Goal: Communication & Community: Answer question/provide support

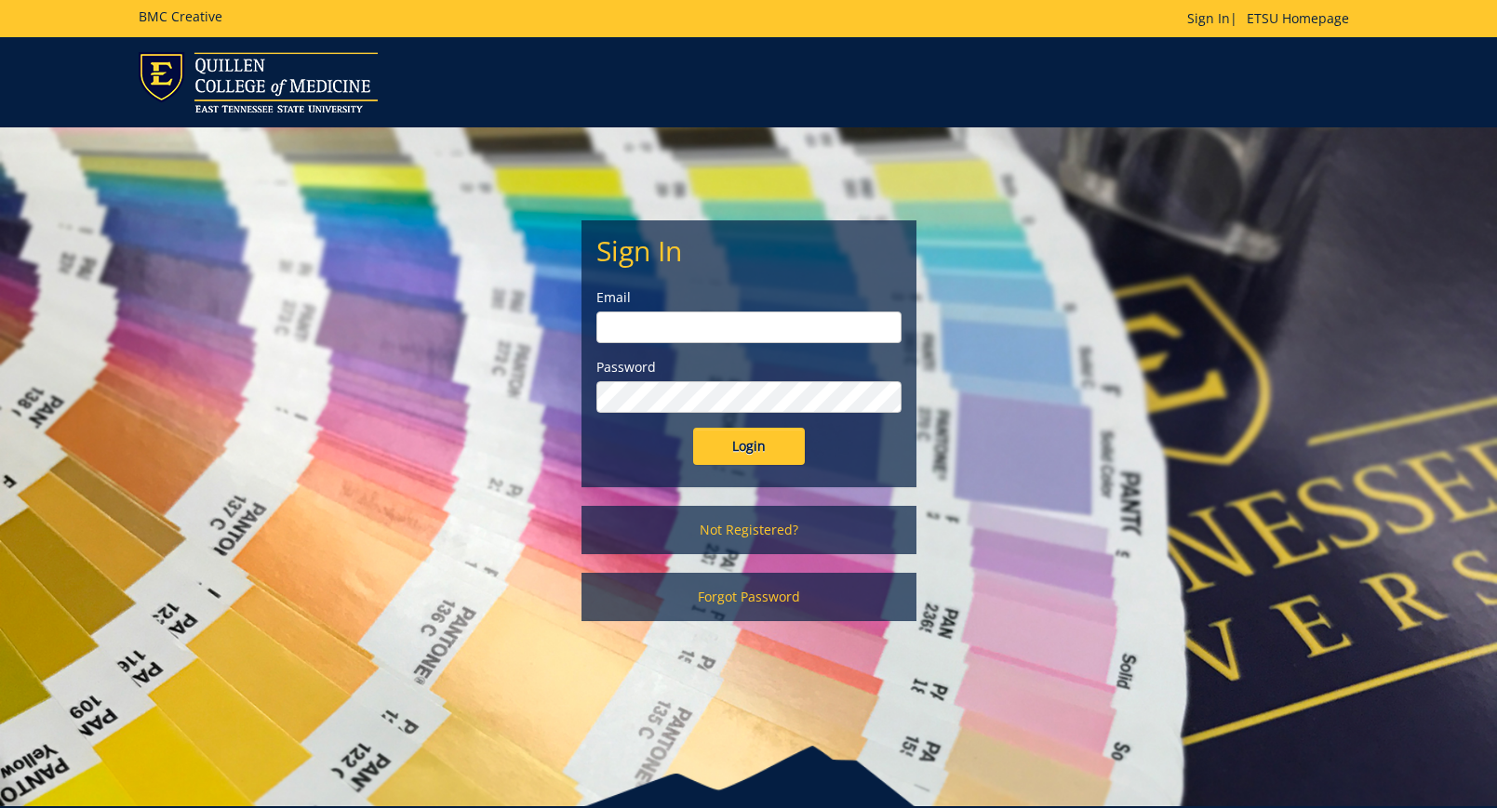
type input "[EMAIL_ADDRESS][DOMAIN_NAME]"
click at [764, 433] on input "Login" at bounding box center [749, 446] width 112 height 37
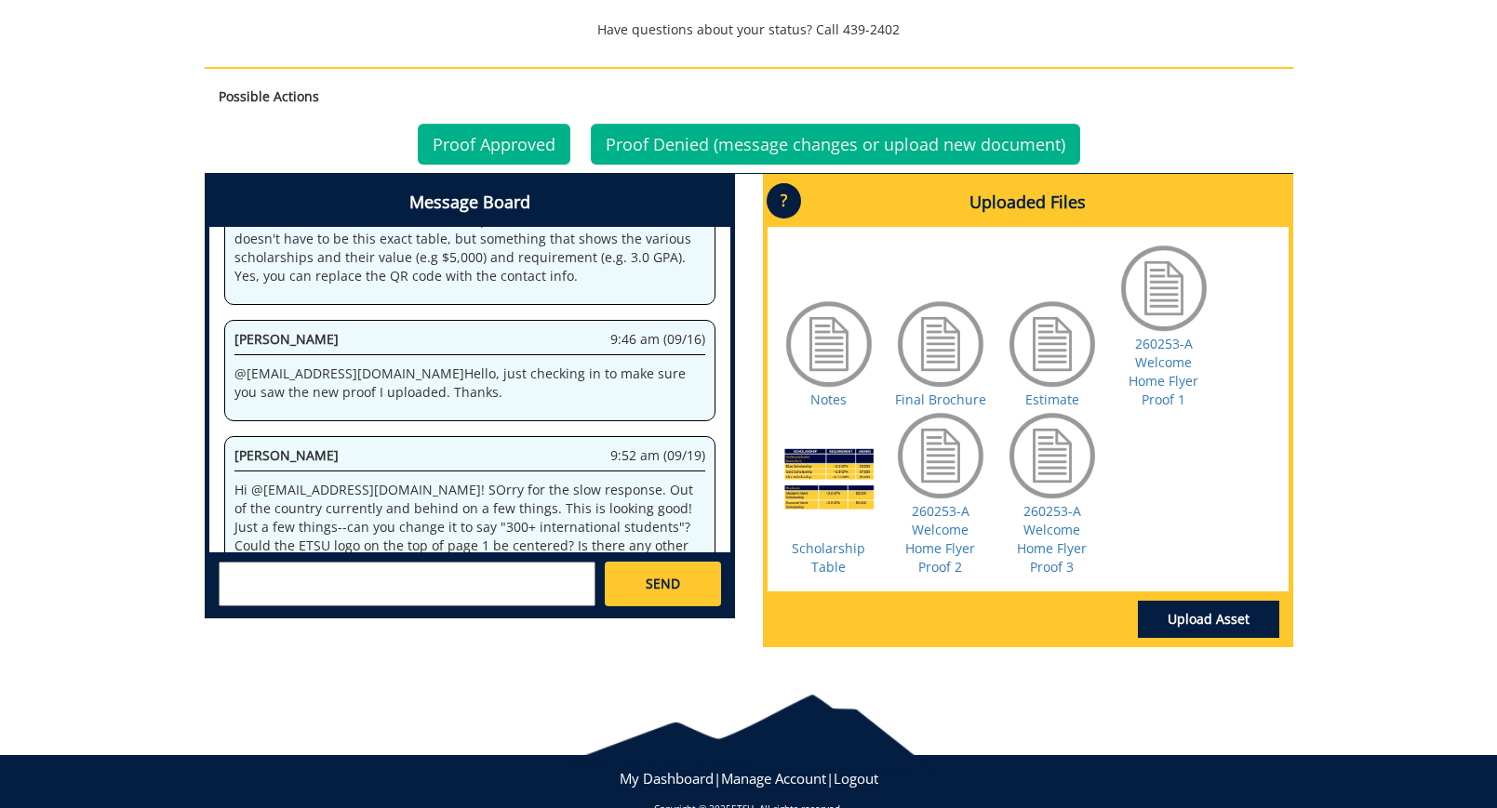
scroll to position [863, 0]
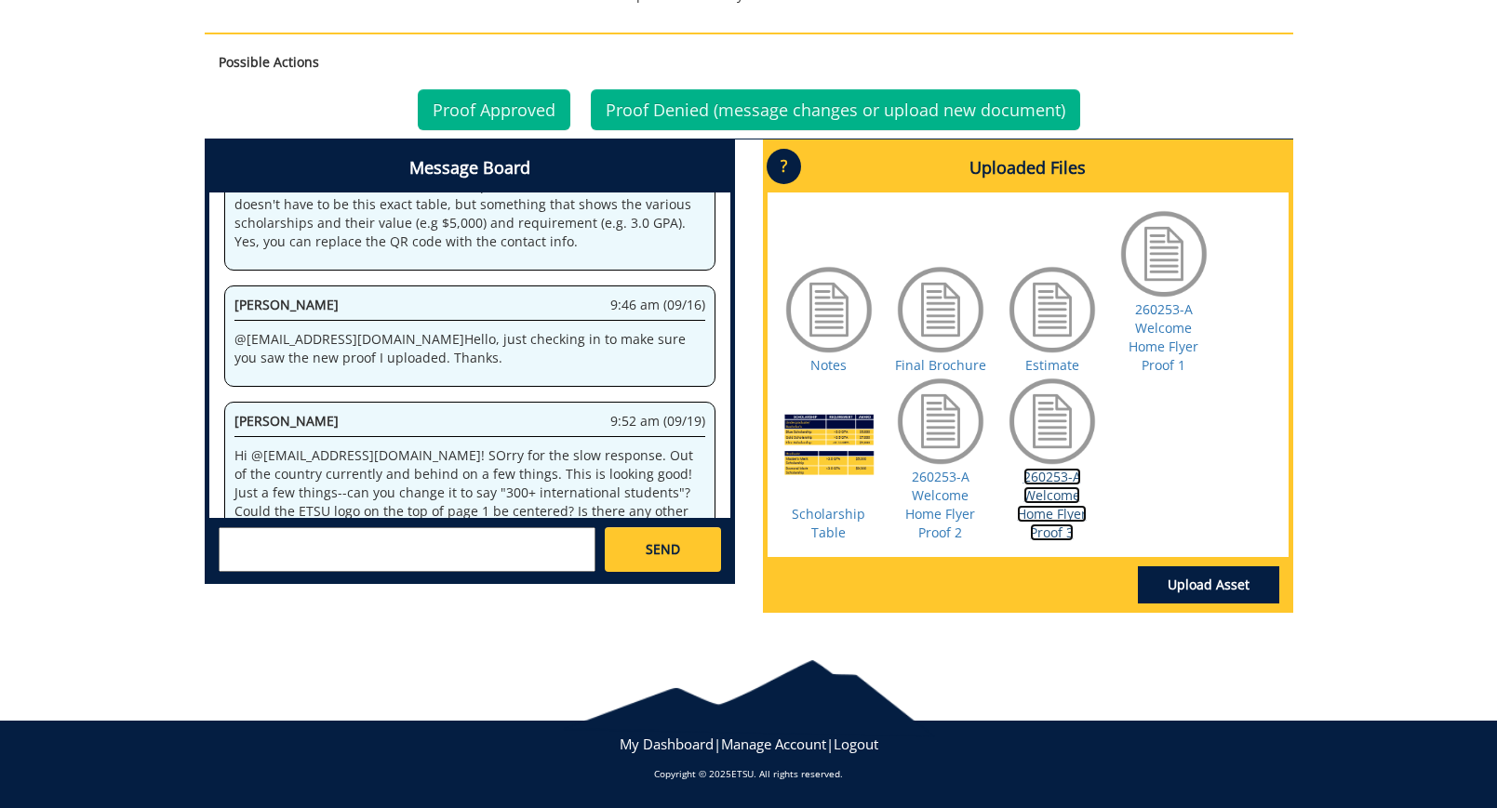
click at [1061, 510] on link "260253-A Welcome Home Flyer Proof 3" at bounding box center [1052, 504] width 70 height 73
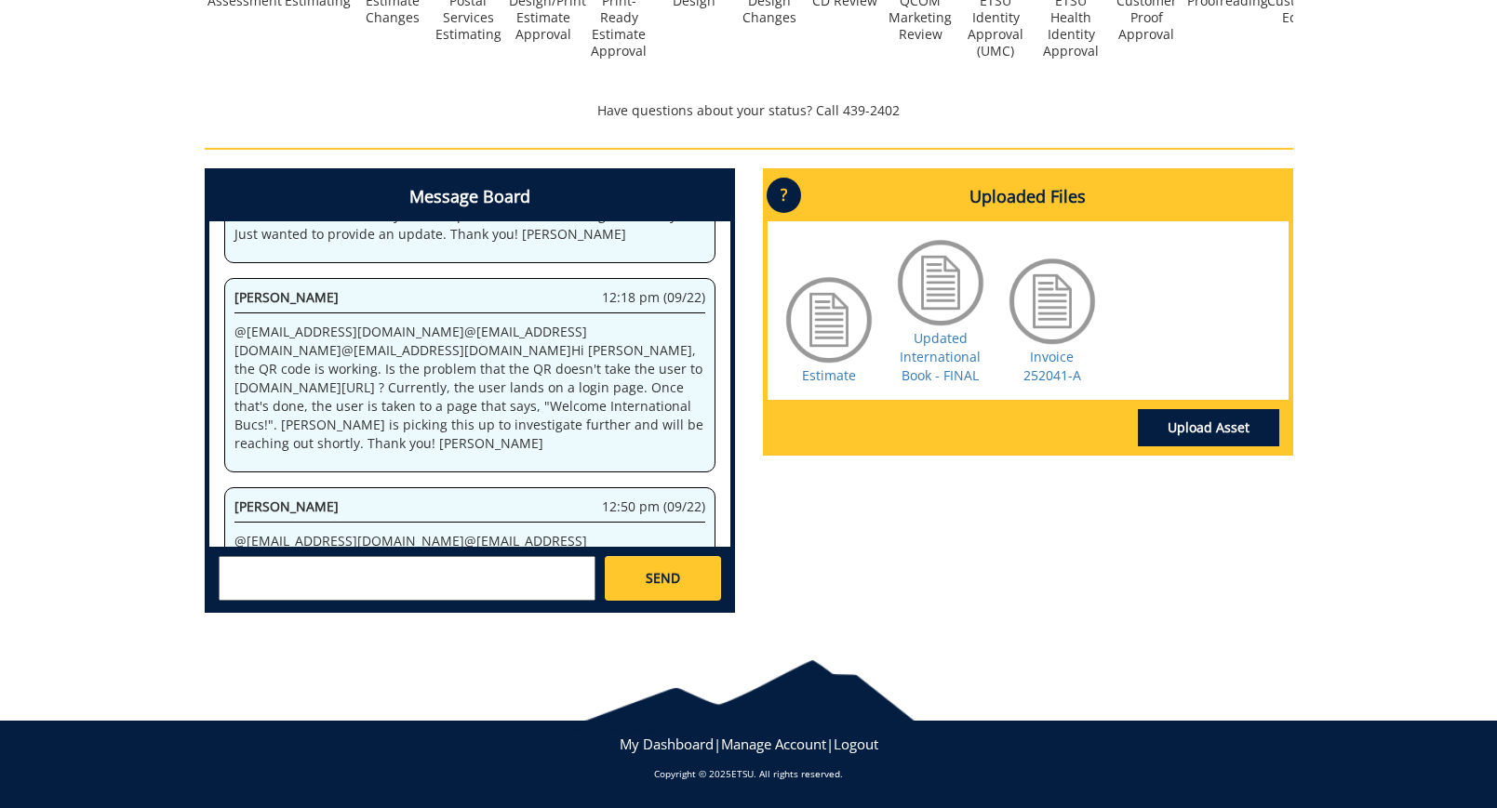
scroll to position [3066, 0]
click at [429, 569] on textarea at bounding box center [407, 578] width 377 height 45
type textarea "T"
type textarea "Hi @[EMAIL_ADDRESS][DOMAIN_NAME] - Yes, that is the correct link. Thank you!"
click at [684, 577] on link "SEND" at bounding box center [662, 578] width 115 height 45
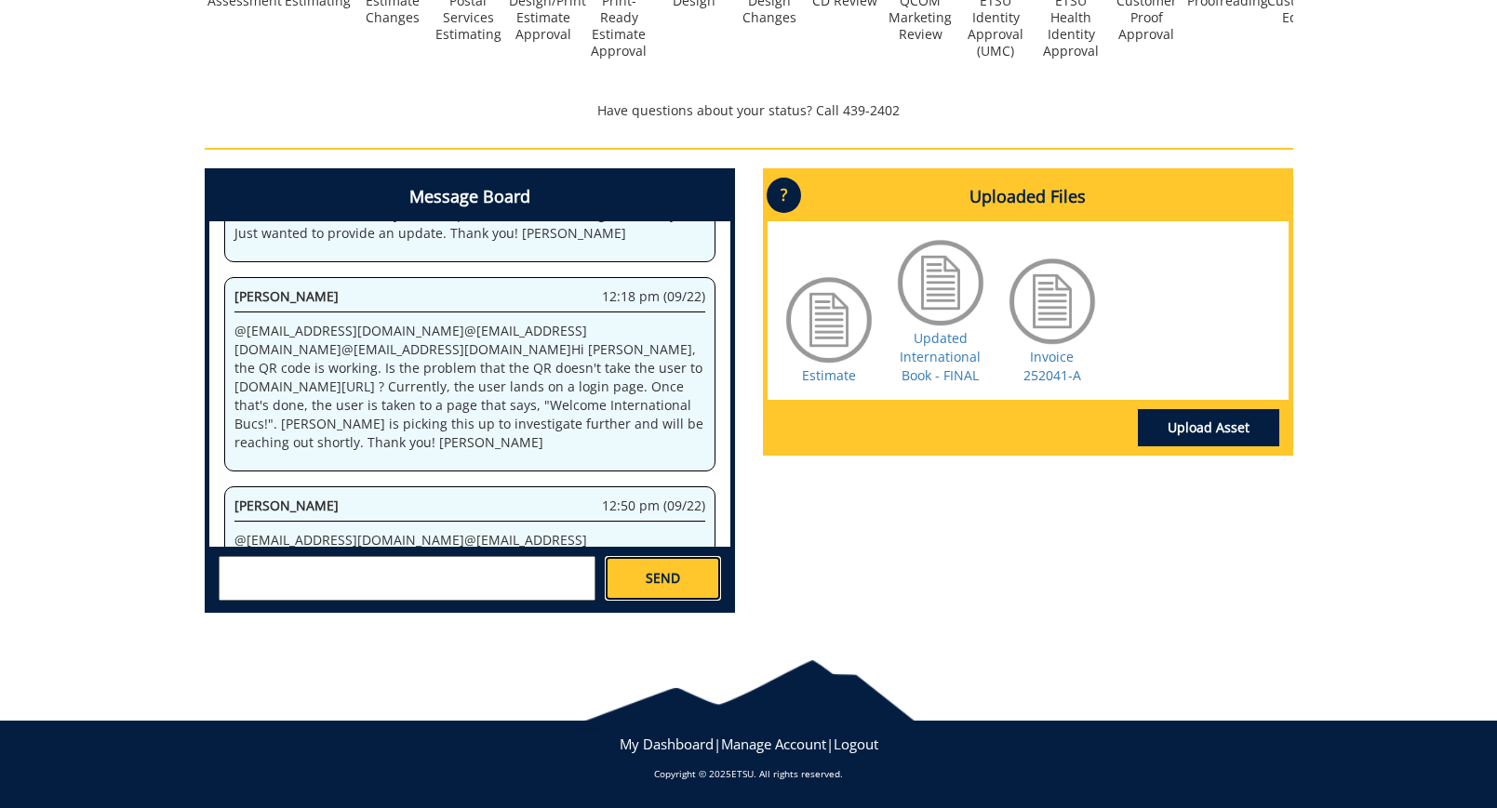
scroll to position [3164, 0]
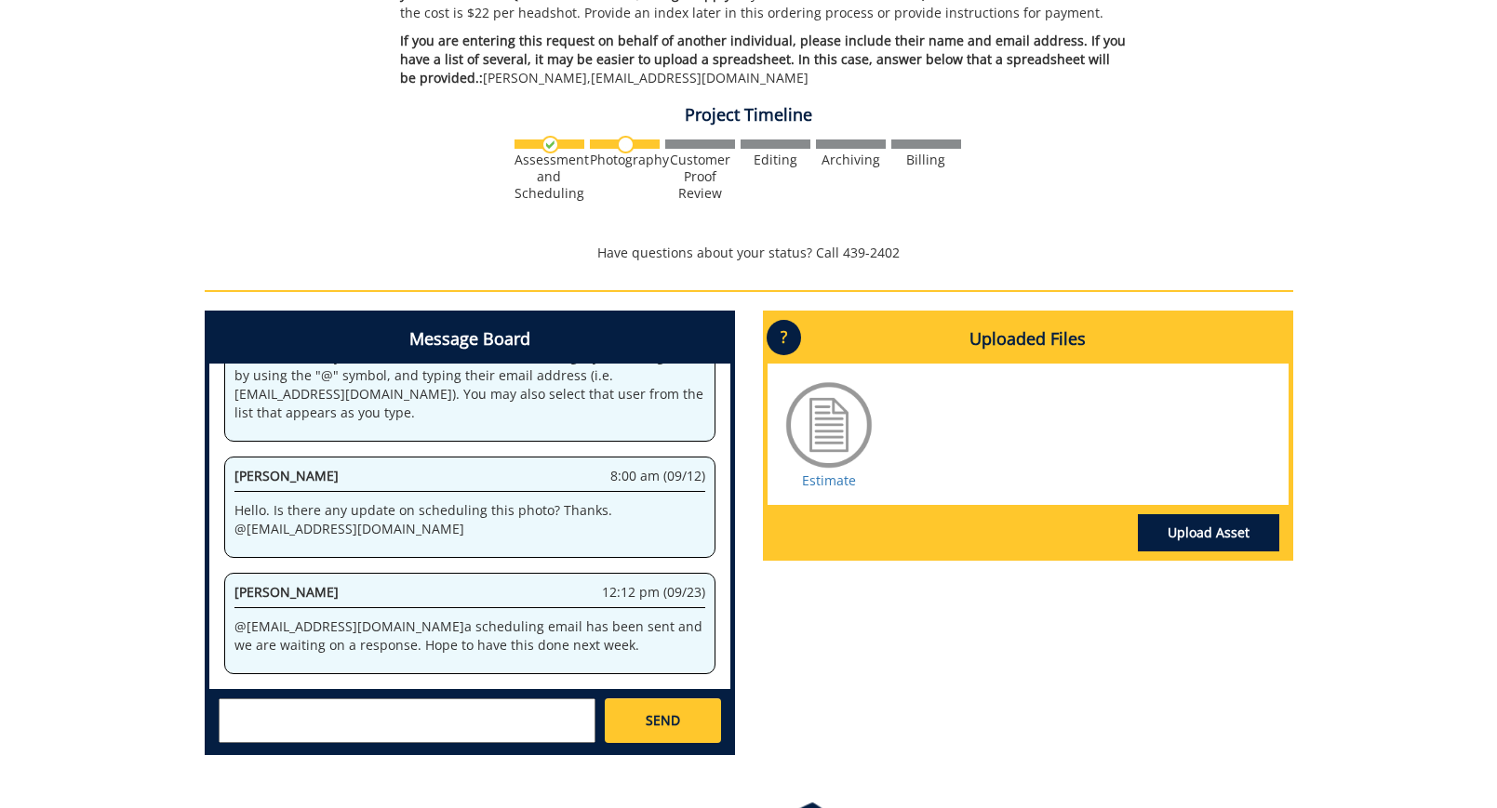
scroll to position [657, 0]
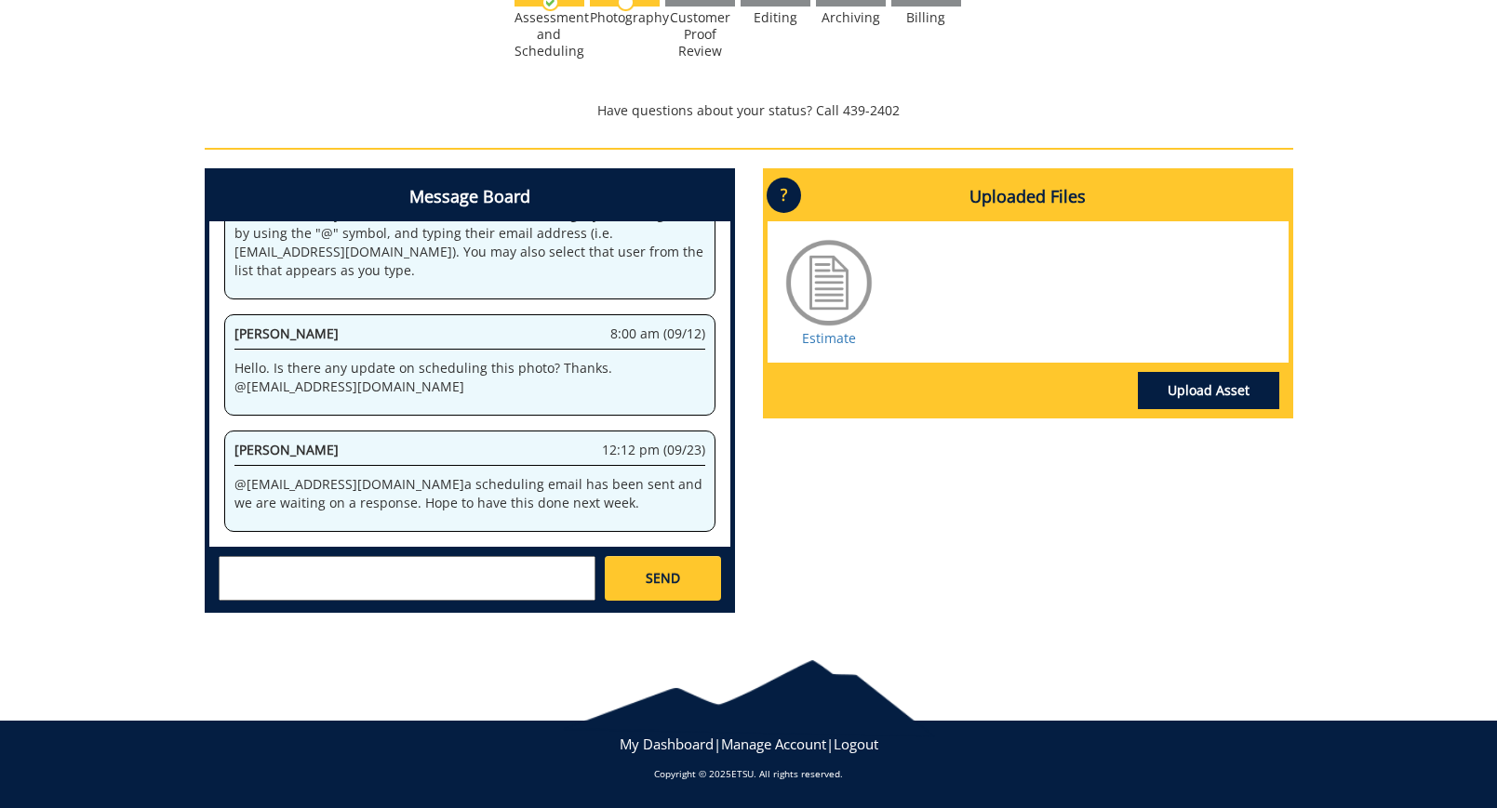
drag, startPoint x: 553, startPoint y: 553, endPoint x: 541, endPoint y: 554, distance: 12.2
click at [553, 553] on div "SEND" at bounding box center [469, 577] width 521 height 61
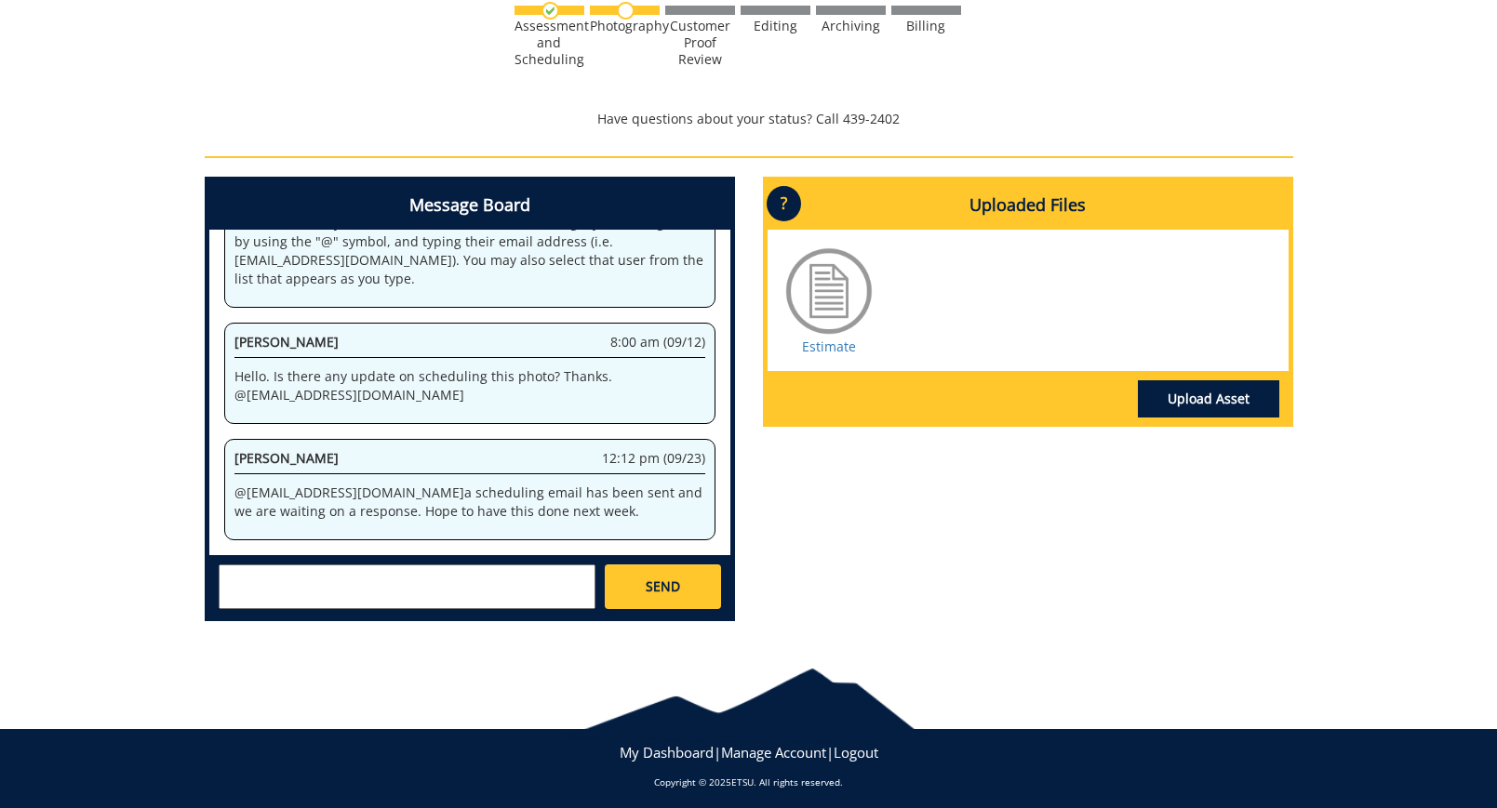
click at [520, 578] on textarea at bounding box center [407, 587] width 377 height 45
click at [521, 578] on textarea at bounding box center [407, 587] width 377 height 45
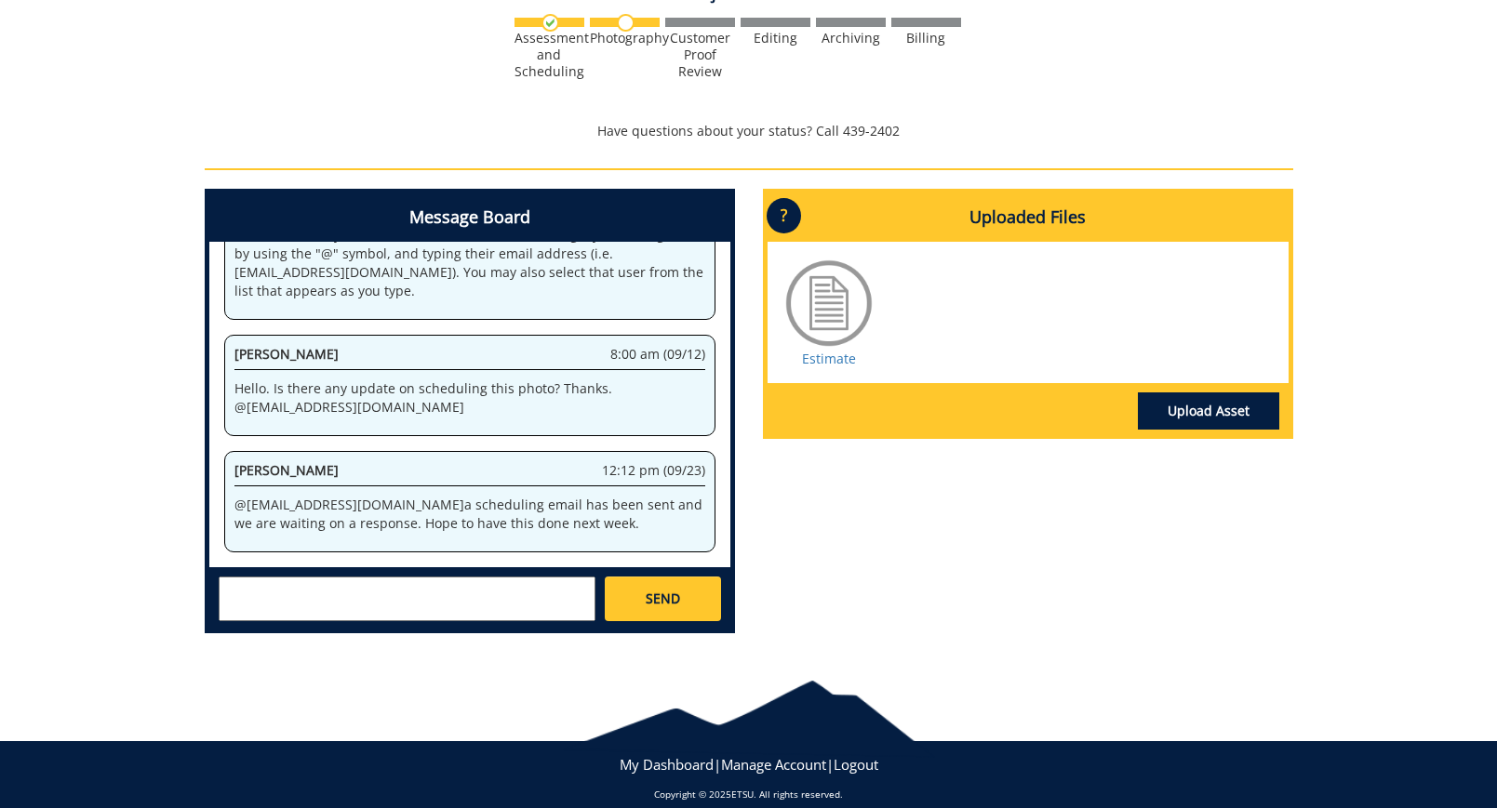
scroll to position [634, 0]
